Goal: Task Accomplishment & Management: Manage account settings

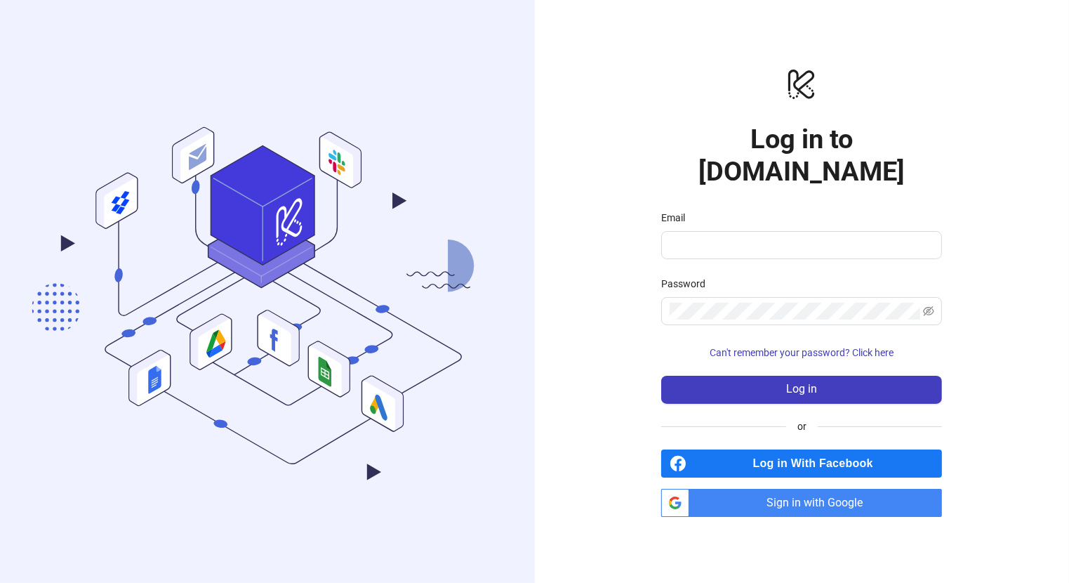
click at [776, 243] on form "Email Password Can't remember your password? Click here Log in" at bounding box center [801, 307] width 281 height 194
click at [781, 237] on input "Email" at bounding box center [800, 245] width 261 height 17
click at [670, 237] on protonpass-control-e015 at bounding box center [670, 245] width 0 height 17
click at [881, 231] on span at bounding box center [801, 245] width 281 height 28
click at [814, 489] on span "Sign in with Google" at bounding box center [818, 503] width 247 height 28
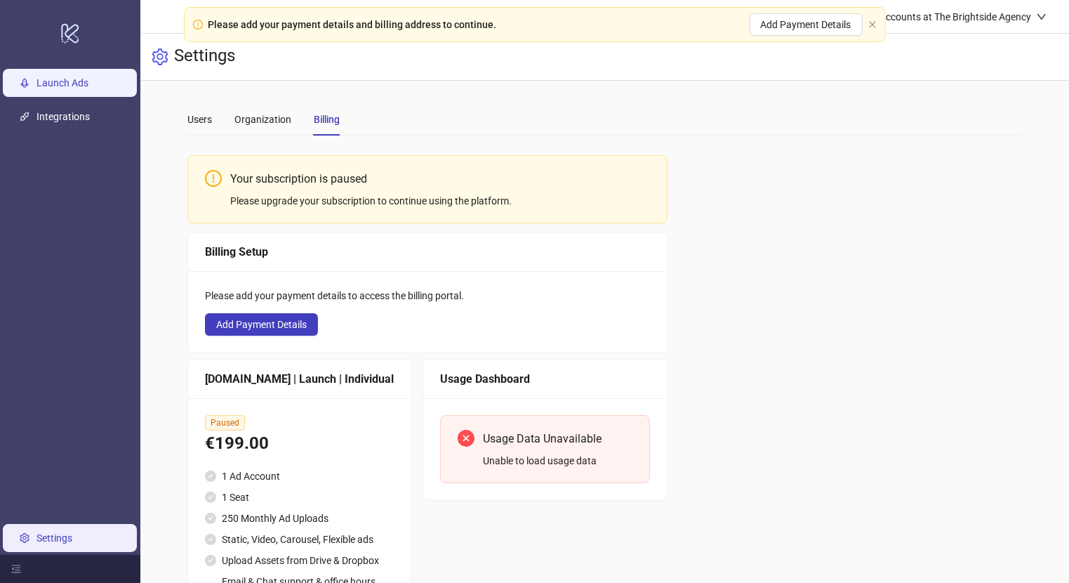
click at [88, 88] on link "Launch Ads" at bounding box center [63, 82] width 52 height 11
click at [877, 24] on div "Please add your payment details and billing address to continue. Add Payment De…" at bounding box center [535, 24] width 702 height 35
click at [872, 26] on icon "close" at bounding box center [872, 24] width 8 height 8
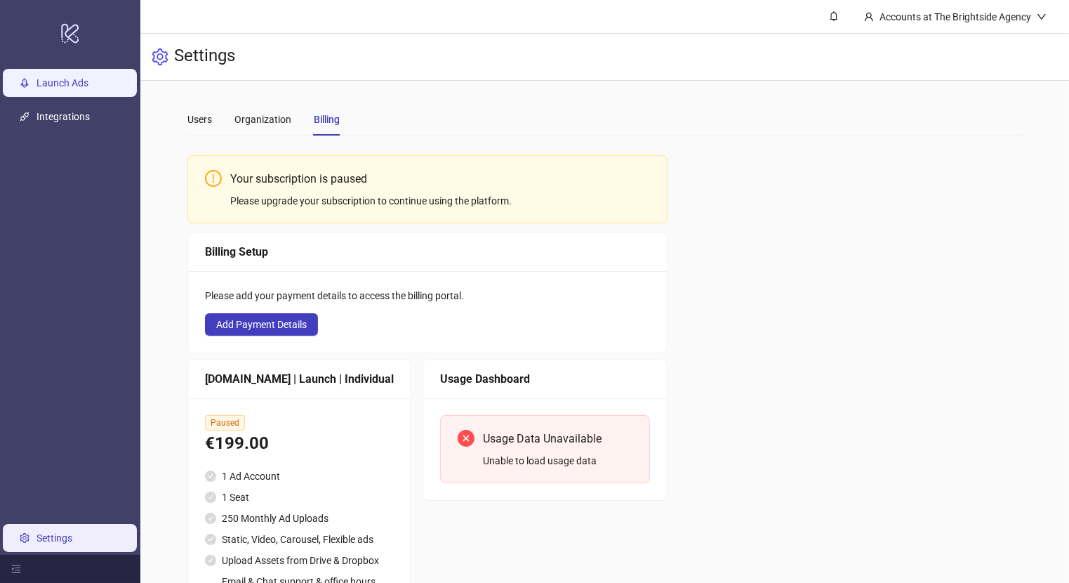
click at [88, 84] on link "Launch Ads" at bounding box center [63, 82] width 52 height 11
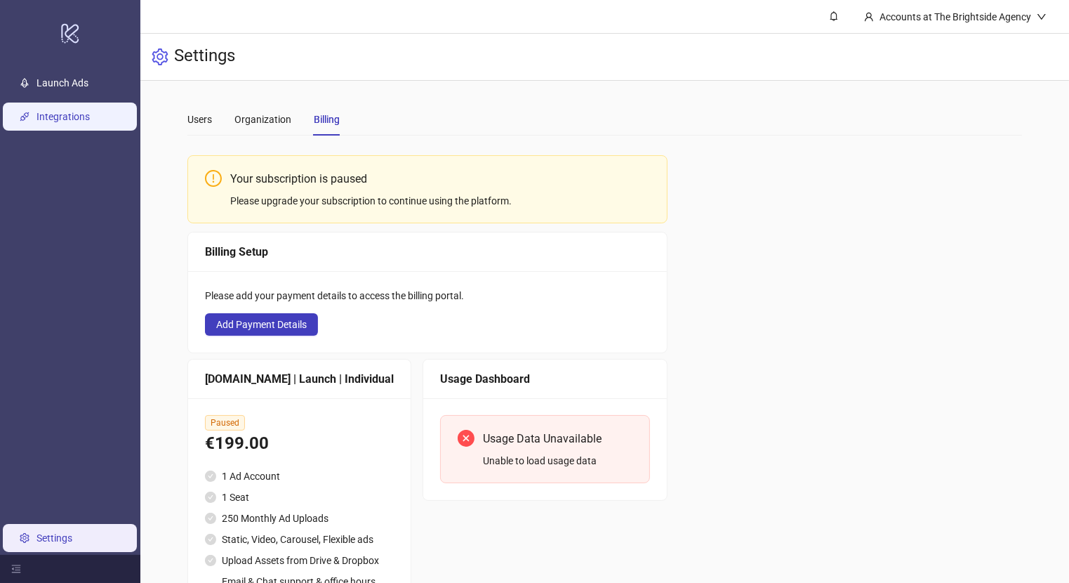
click at [86, 111] on link "Integrations" at bounding box center [63, 116] width 53 height 11
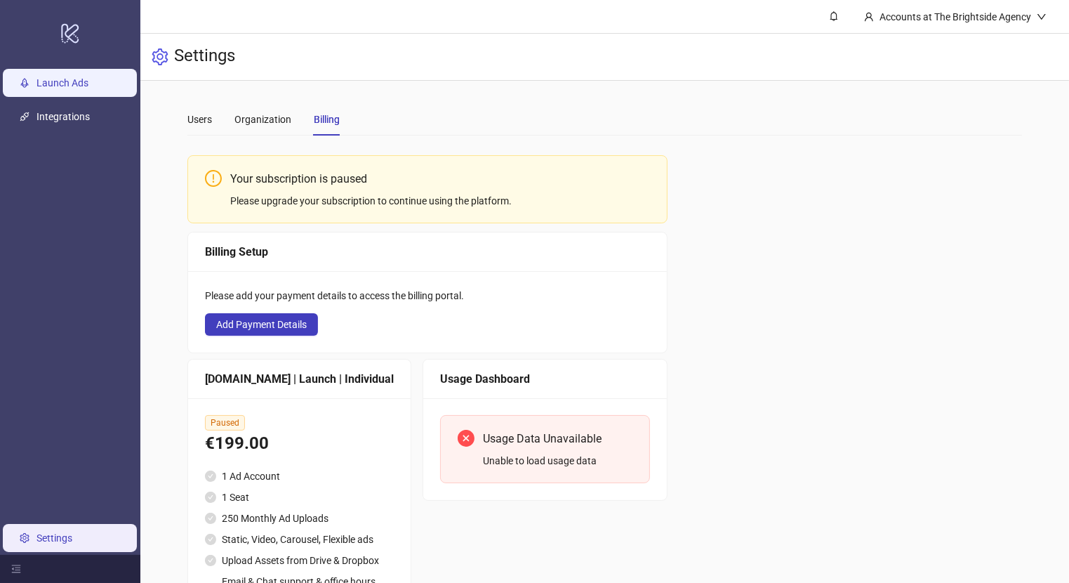
click at [88, 88] on link "Launch Ads" at bounding box center [63, 82] width 52 height 11
click at [253, 114] on div "Organization" at bounding box center [262, 119] width 57 height 15
click at [205, 122] on div "Users" at bounding box center [199, 119] width 25 height 15
